Goal: Task Accomplishment & Management: Complete application form

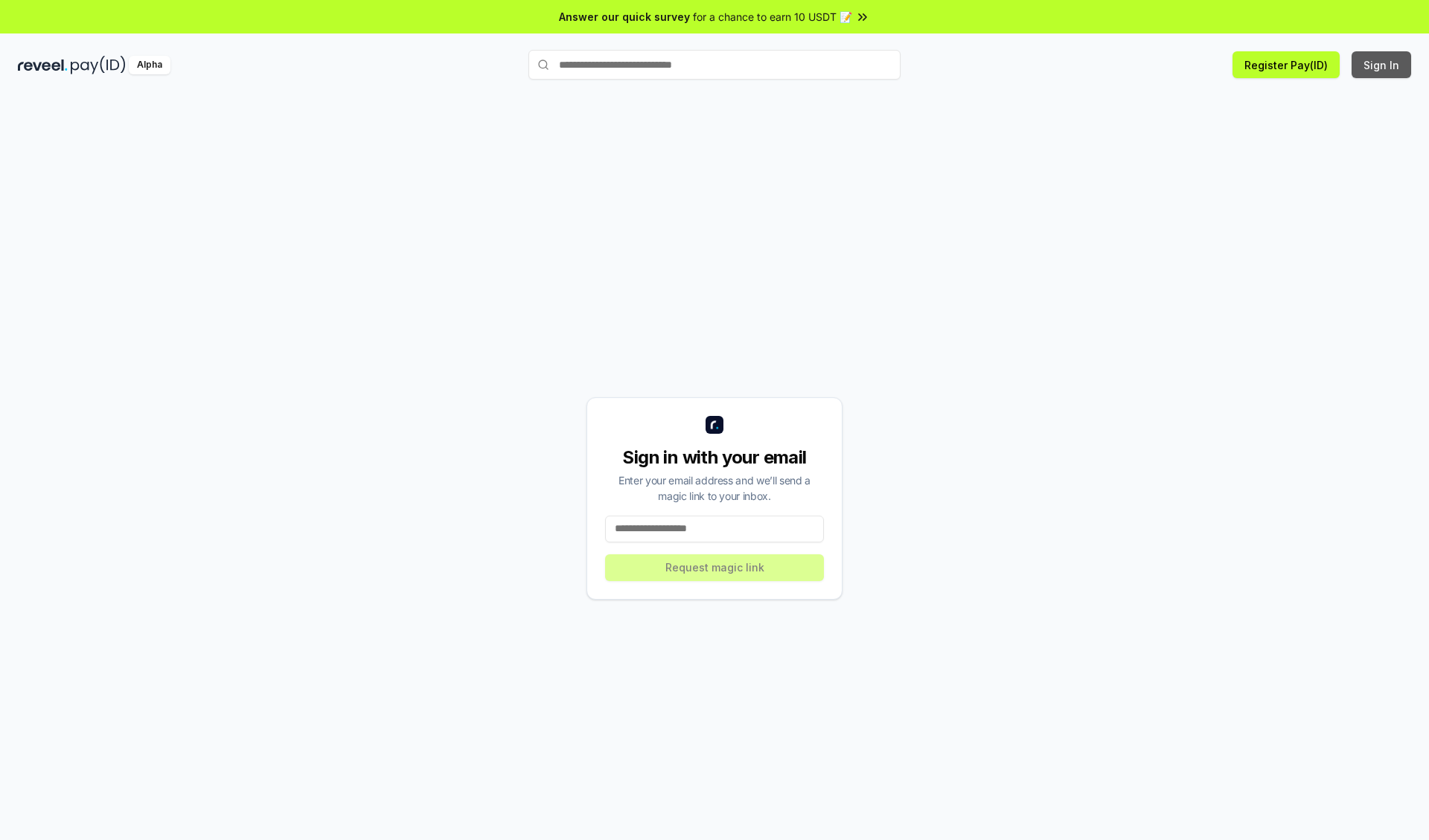
click at [1383, 65] on button "Sign In" at bounding box center [1382, 64] width 59 height 26
type input "**********"
click at [714, 567] on button "Request magic link" at bounding box center [714, 567] width 219 height 26
